Goal: Transaction & Acquisition: Purchase product/service

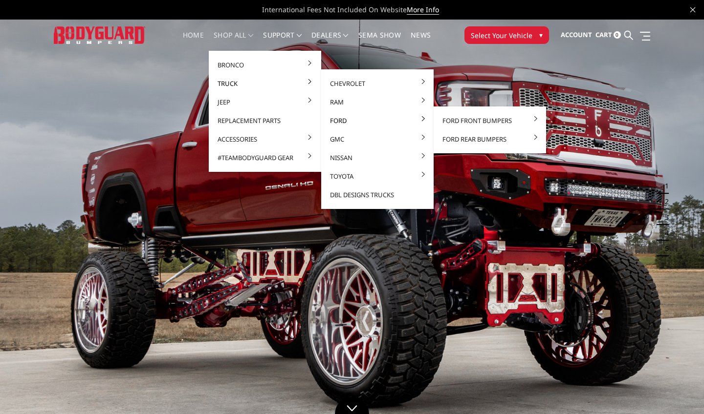
click at [350, 121] on link "Ford" at bounding box center [377, 120] width 105 height 19
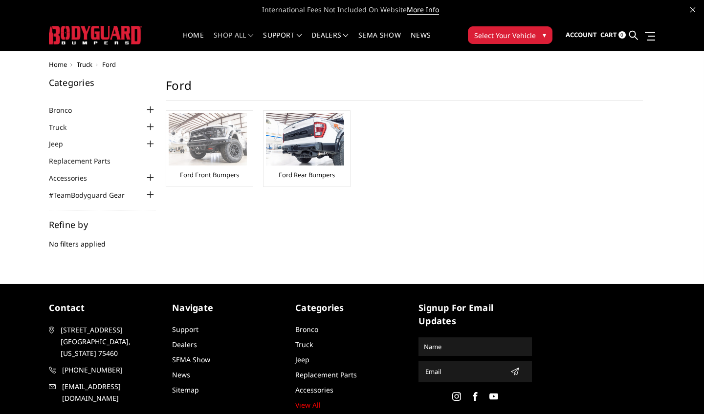
click at [217, 126] on img at bounding box center [208, 139] width 78 height 52
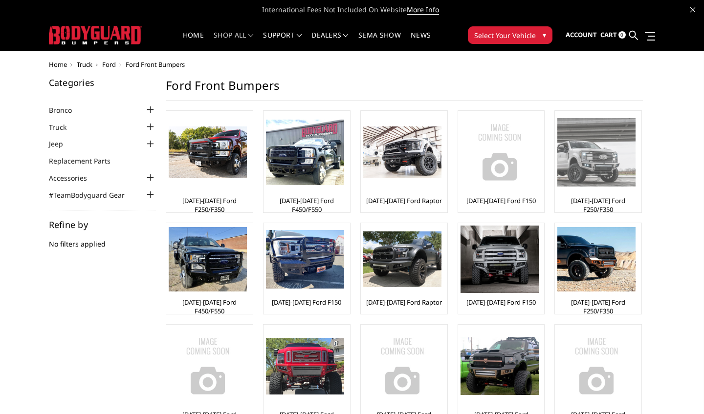
click at [587, 175] on img at bounding box center [596, 152] width 78 height 68
click at [601, 161] on img at bounding box center [596, 152] width 78 height 68
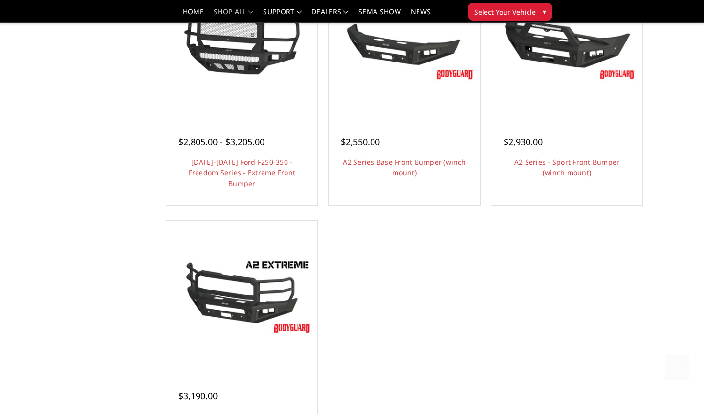
scroll to position [826, 0]
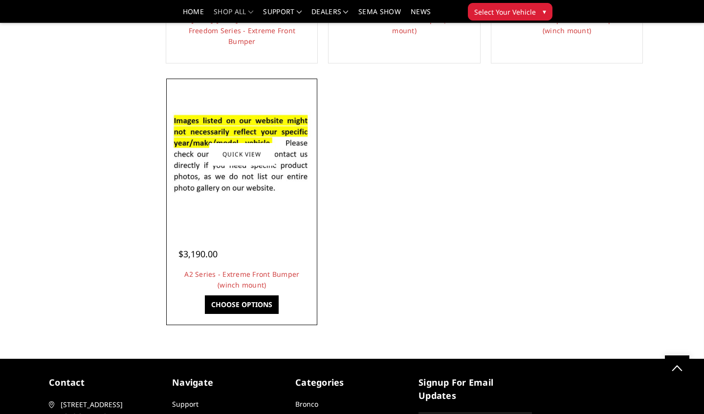
click at [287, 206] on div at bounding box center [242, 154] width 146 height 146
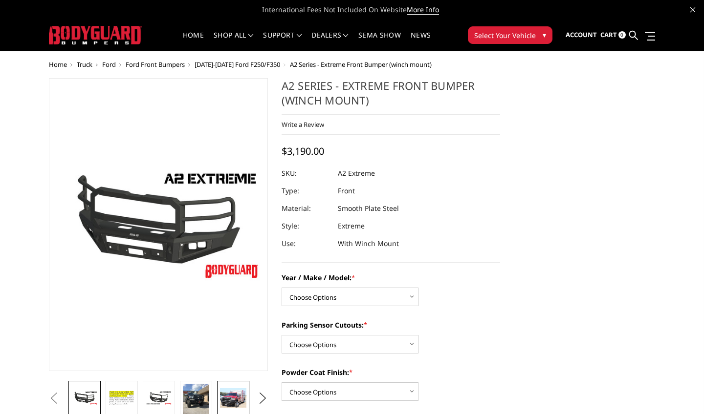
click at [236, 386] on link at bounding box center [233, 398] width 32 height 34
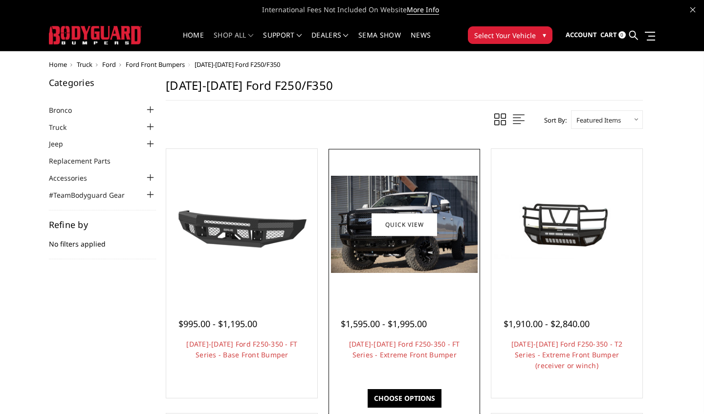
click at [430, 246] on img at bounding box center [404, 224] width 146 height 97
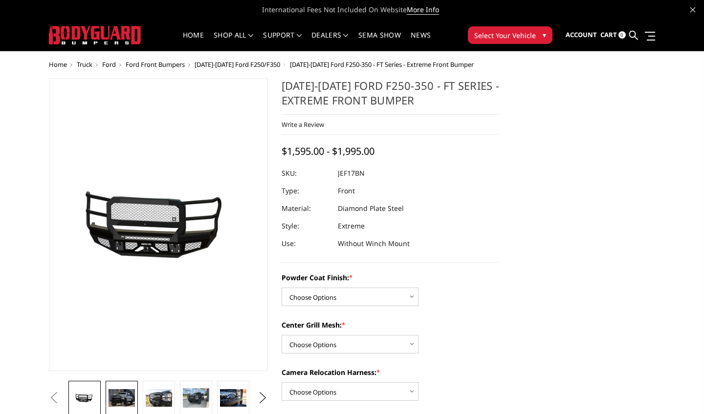
click at [126, 397] on img at bounding box center [121, 398] width 26 height 18
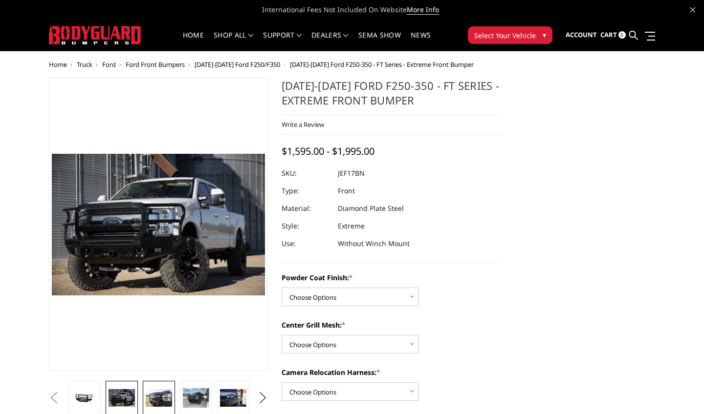
click at [157, 401] on img at bounding box center [159, 398] width 26 height 18
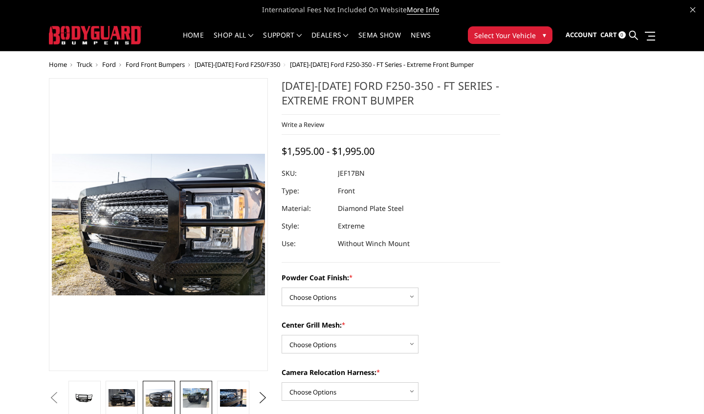
click at [180, 397] on link at bounding box center [196, 398] width 32 height 34
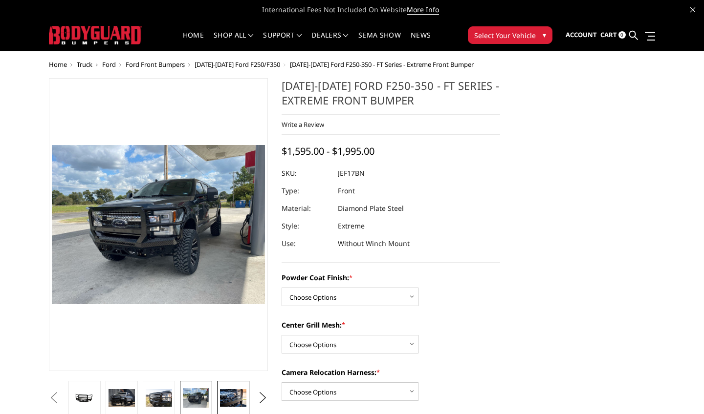
click at [223, 394] on img at bounding box center [233, 398] width 26 height 18
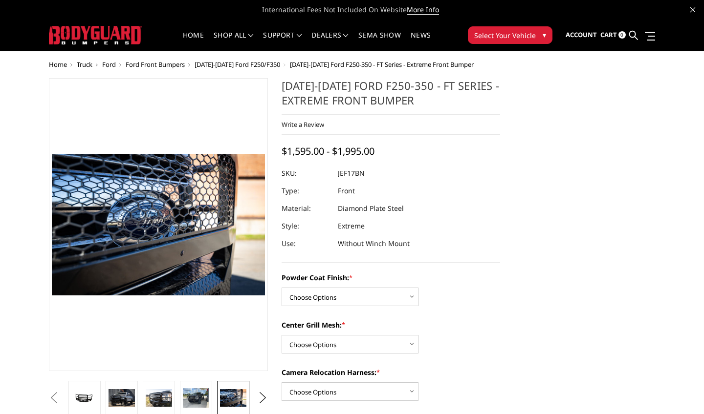
click at [226, 401] on img at bounding box center [233, 398] width 26 height 18
click at [263, 393] on button "Next" at bounding box center [262, 398] width 15 height 15
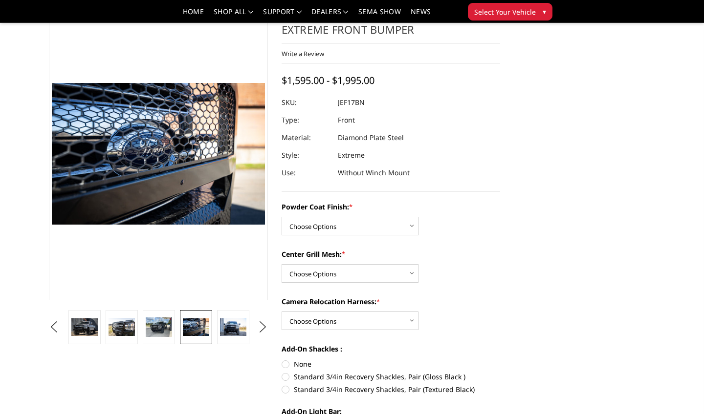
scroll to position [55, 0]
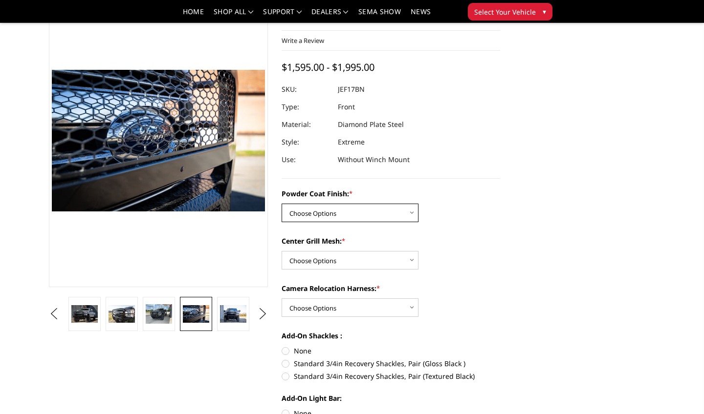
select select "3222"
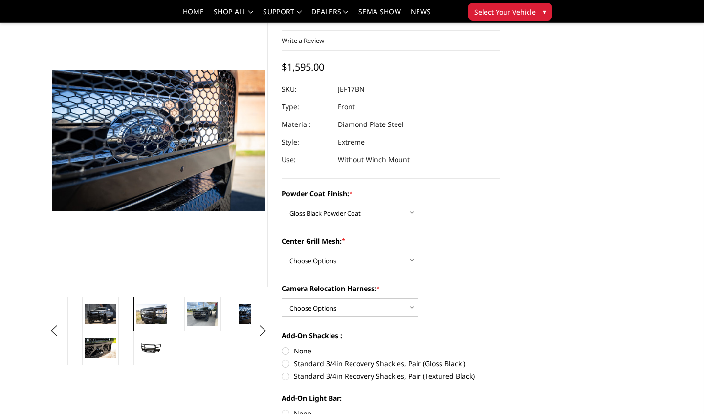
click at [148, 313] on img at bounding box center [151, 314] width 31 height 21
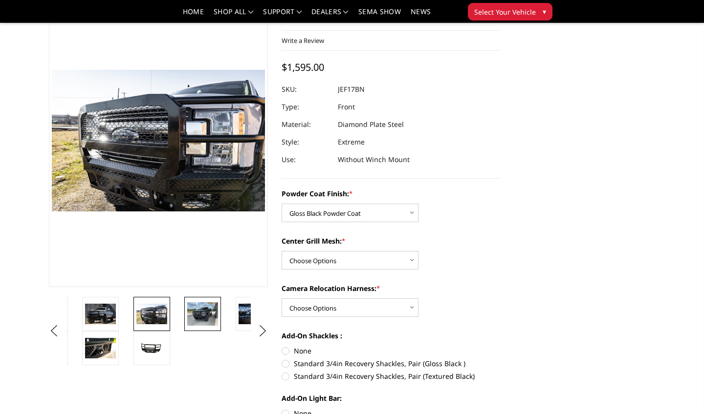
click at [200, 307] on img at bounding box center [202, 313] width 31 height 23
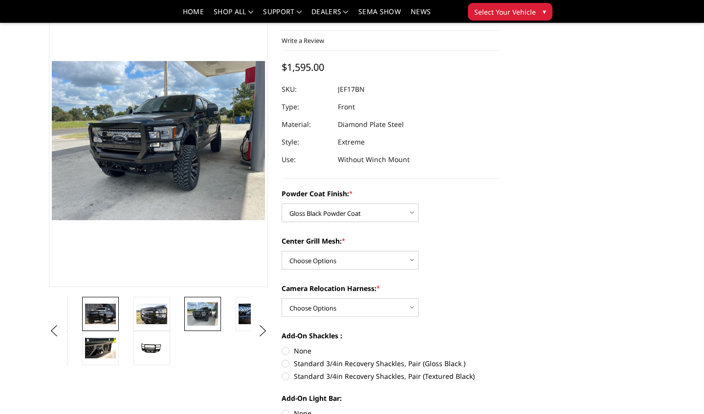
click at [99, 304] on img at bounding box center [100, 314] width 31 height 21
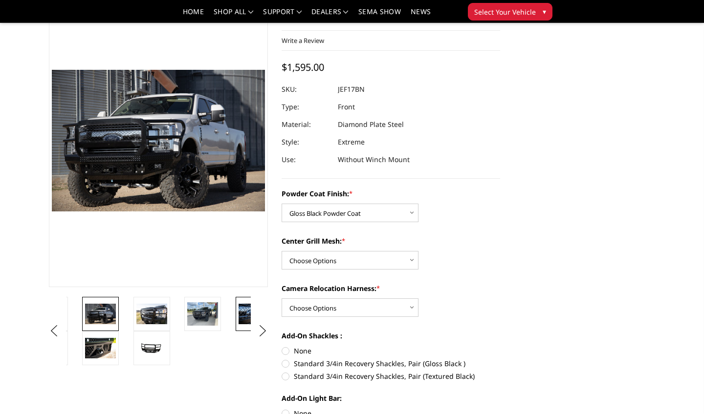
click at [238, 306] on img at bounding box center [253, 314] width 31 height 21
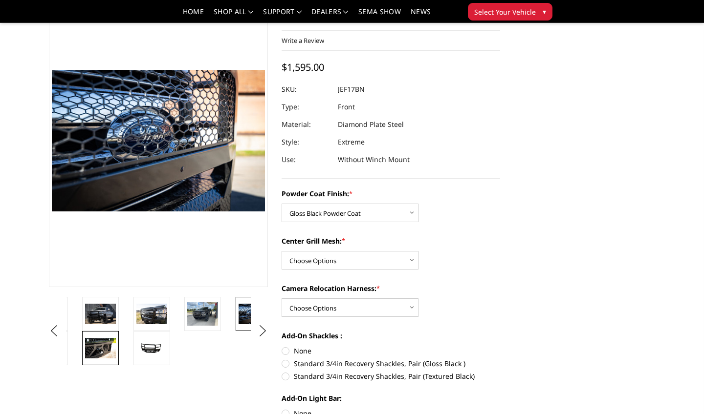
click at [94, 353] on img at bounding box center [100, 348] width 31 height 21
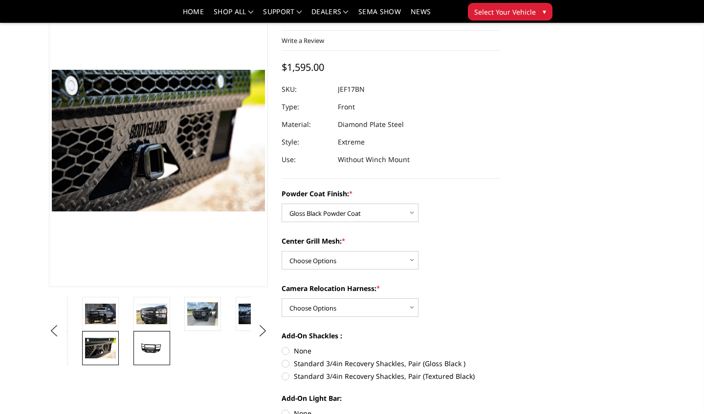
click at [151, 347] on img at bounding box center [151, 348] width 31 height 15
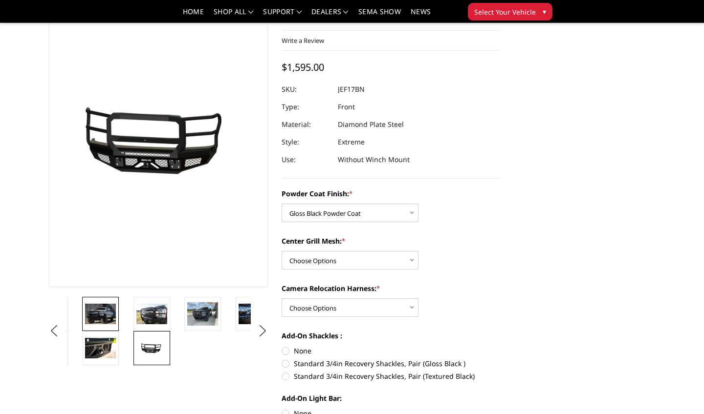
click at [109, 317] on img at bounding box center [100, 314] width 31 height 21
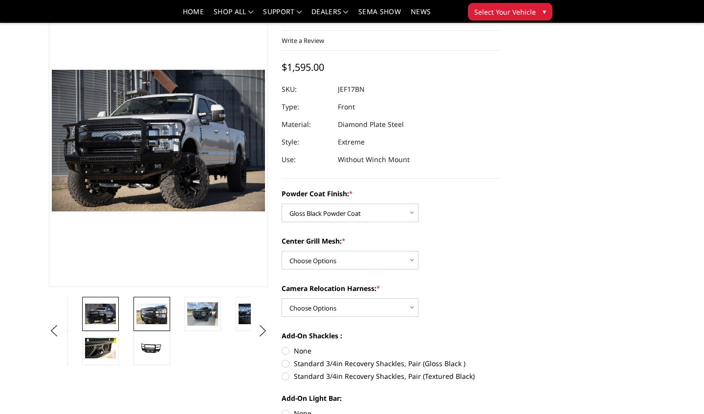
click at [140, 313] on img at bounding box center [151, 314] width 31 height 21
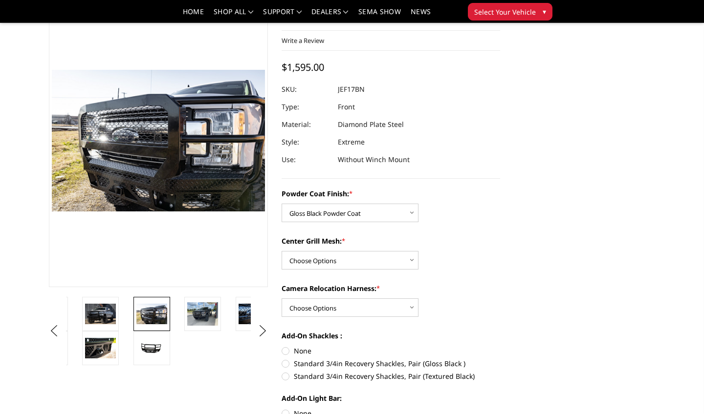
click at [176, 309] on li at bounding box center [156, 314] width 51 height 34
click at [194, 309] on img at bounding box center [202, 313] width 31 height 23
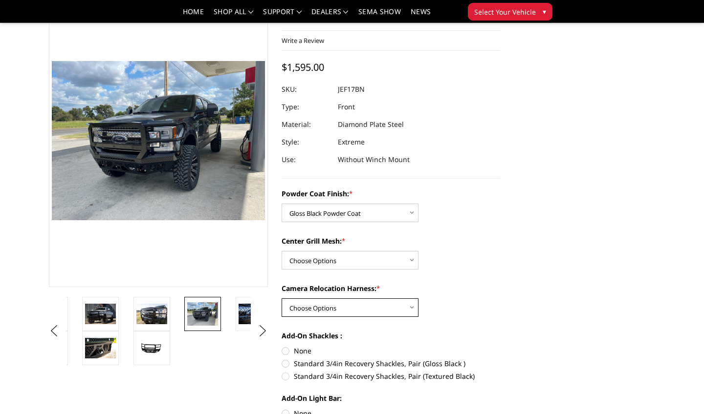
select select "3226"
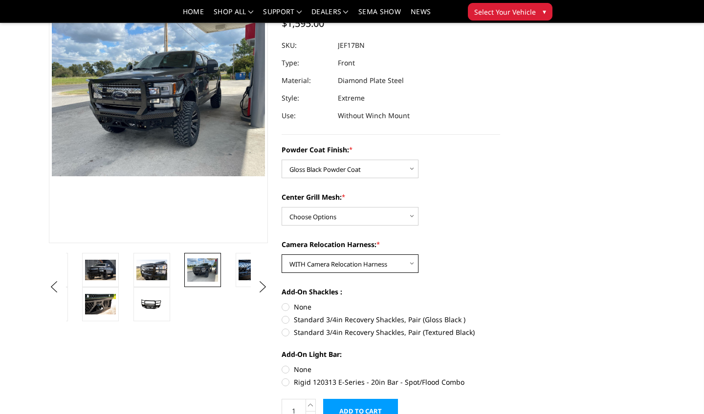
scroll to position [104, 0]
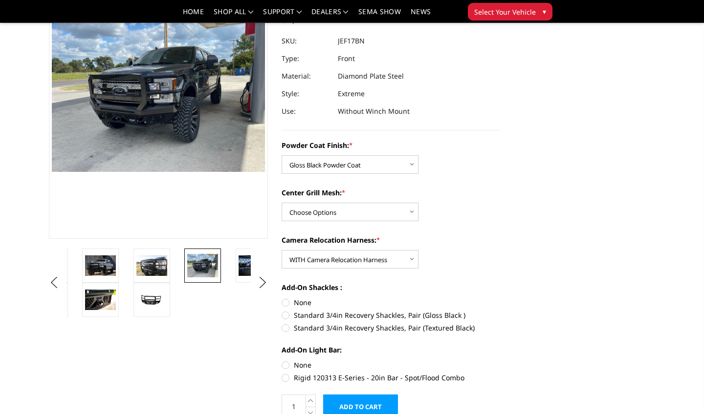
click at [316, 314] on label "Standard 3/4in Recovery Shackles, Pair (Gloss Black )" at bounding box center [390, 315] width 219 height 10
click at [500, 298] on input "Standard 3/4in Recovery Shackles, Pair (Gloss Black )" at bounding box center [500, 298] width 0 height 0
radio input "true"
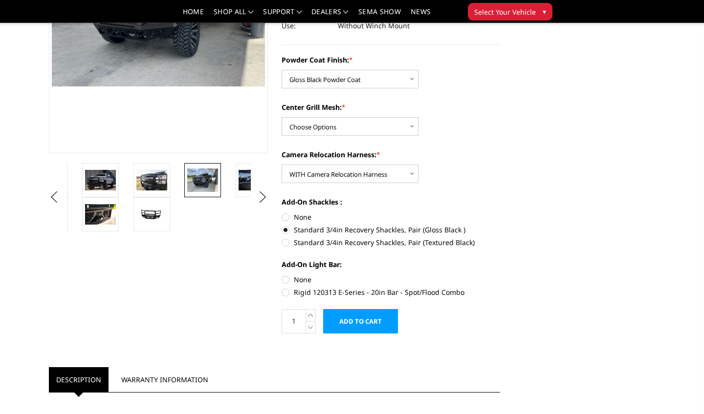
scroll to position [192, 0]
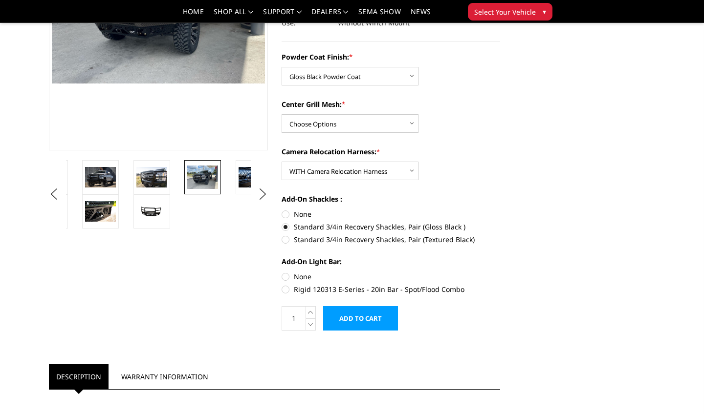
click at [293, 287] on label "Rigid 120313 E-Series - 20in Bar - Spot/Flood Combo" at bounding box center [390, 289] width 219 height 10
click at [500, 272] on input "Rigid 120313 E-Series - 20in Bar - Spot/Flood Combo" at bounding box center [500, 272] width 0 height 0
radio input "true"
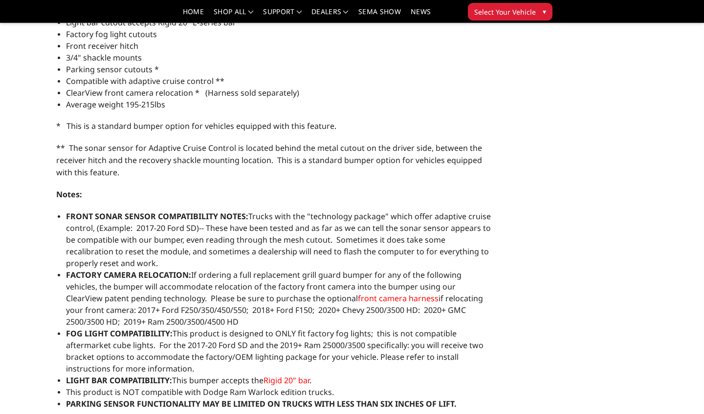
scroll to position [683, 0]
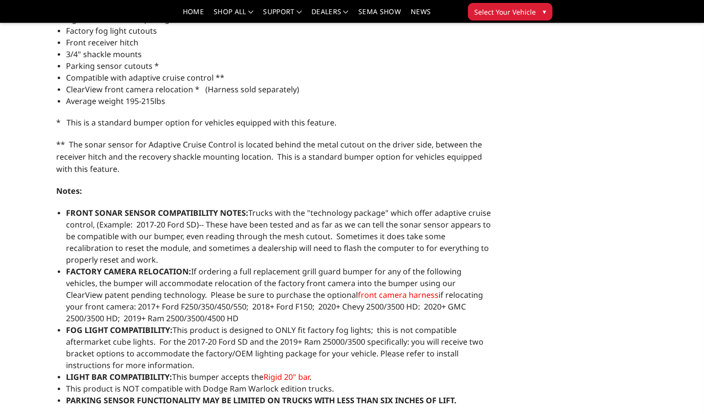
click at [358, 296] on span "front camera harness" at bounding box center [398, 295] width 81 height 11
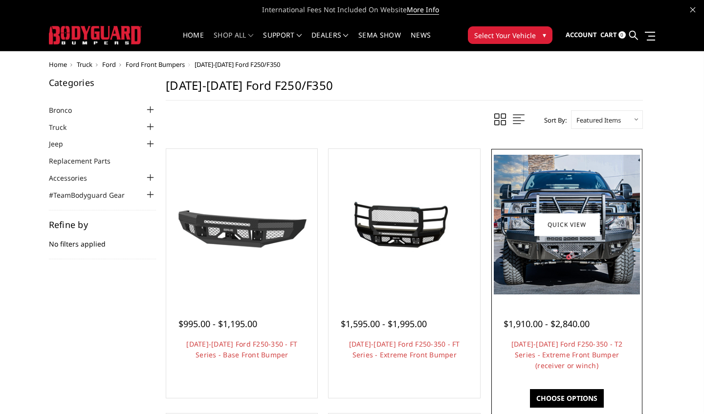
click at [565, 274] on img at bounding box center [567, 225] width 146 height 140
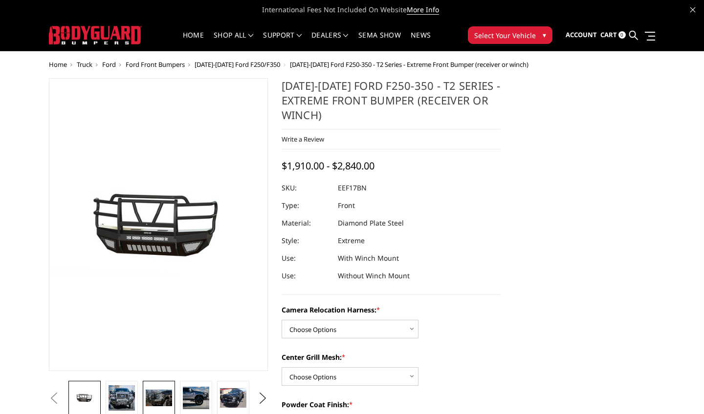
click at [167, 396] on img at bounding box center [159, 398] width 26 height 17
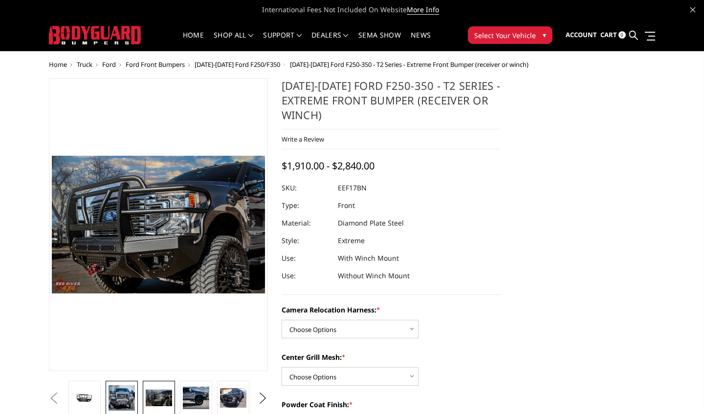
click at [124, 391] on img at bounding box center [121, 398] width 26 height 25
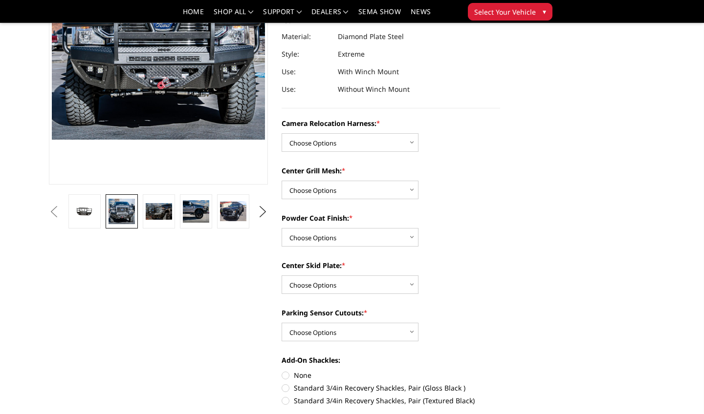
scroll to position [161, 0]
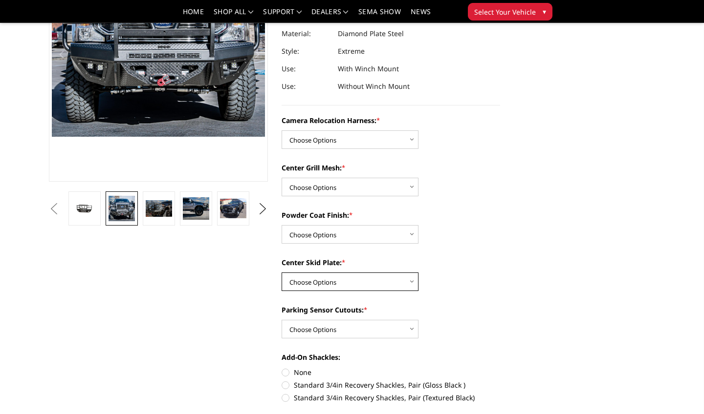
select select "3780"
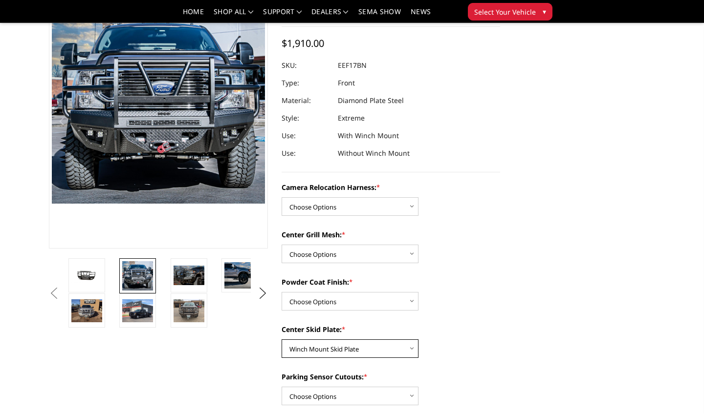
scroll to position [96, 0]
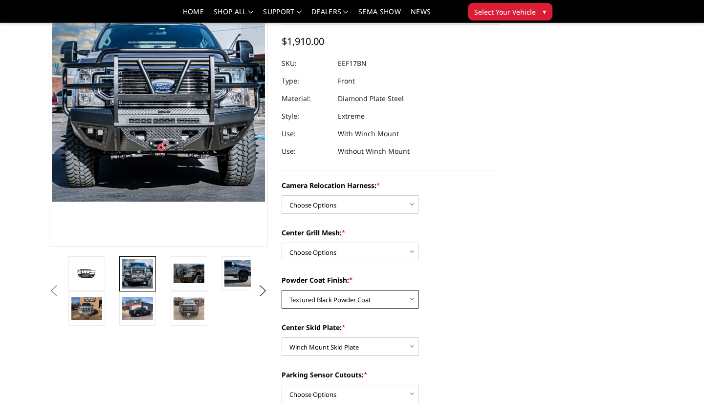
select select "3782"
select select "3784"
click at [194, 266] on img at bounding box center [188, 274] width 31 height 20
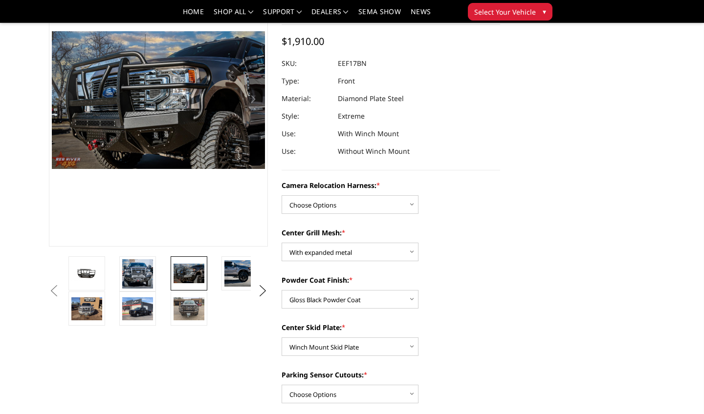
click at [110, 292] on li at bounding box center [91, 309] width 51 height 34
click at [100, 302] on img at bounding box center [86, 309] width 31 height 23
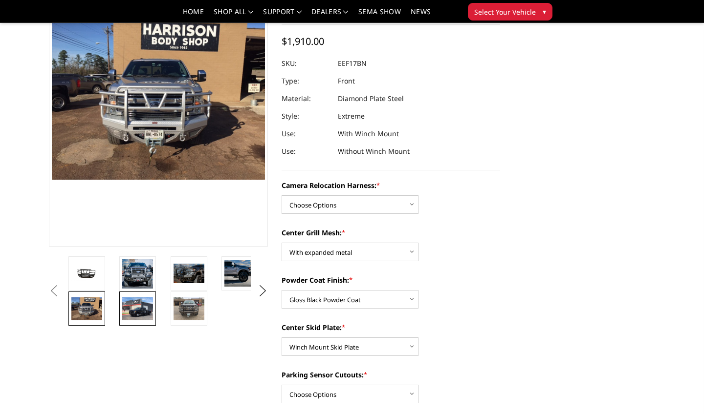
click at [139, 311] on img at bounding box center [137, 309] width 31 height 23
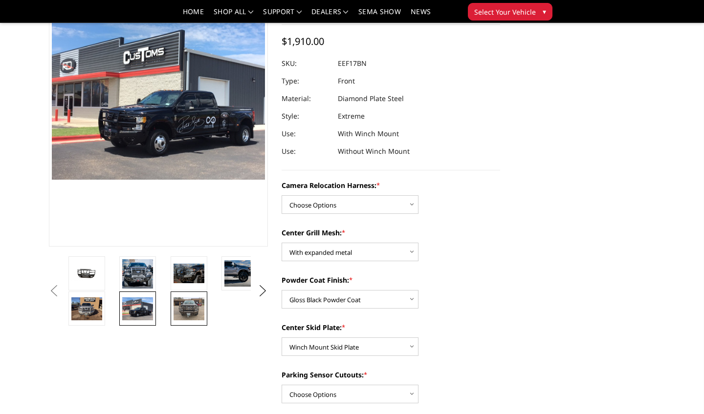
click at [185, 306] on img at bounding box center [188, 309] width 31 height 23
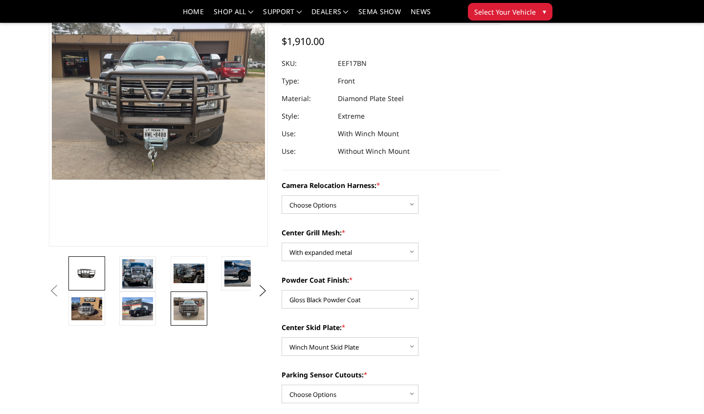
click at [88, 277] on img at bounding box center [86, 273] width 31 height 15
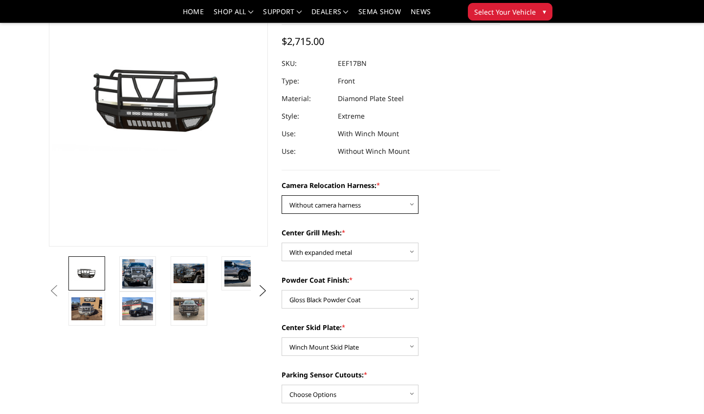
select select "3786"
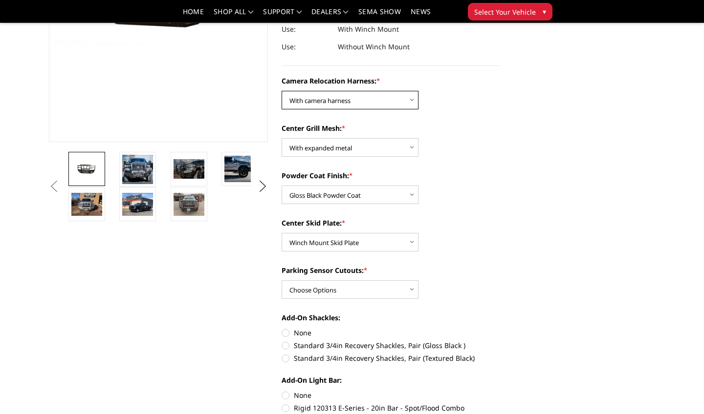
scroll to position [207, 0]
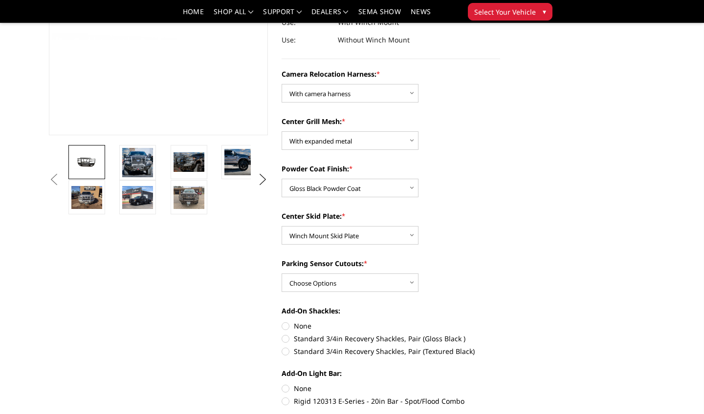
click at [342, 293] on div "Camera Relocation Harness: * Choose Options Without camera harness With camera …" at bounding box center [390, 325] width 219 height 513
